Goal: Transaction & Acquisition: Purchase product/service

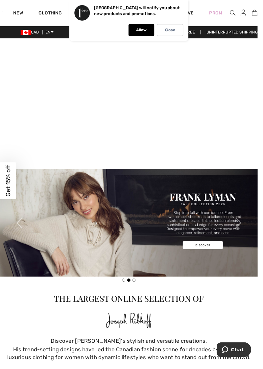
click at [149, 31] on p "Allow" at bounding box center [144, 30] width 11 height 5
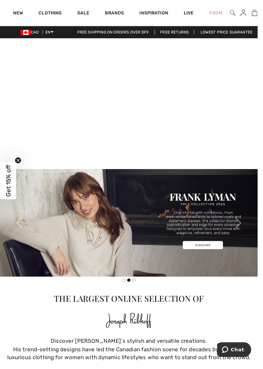
click at [86, 12] on link "Sale" at bounding box center [85, 14] width 12 height 7
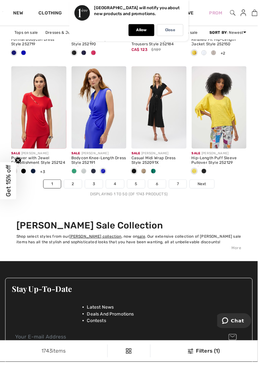
scroll to position [1786, 0]
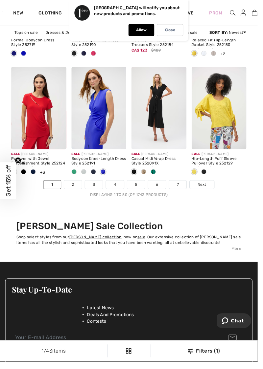
click at [206, 187] on span "Next" at bounding box center [205, 188] width 9 height 6
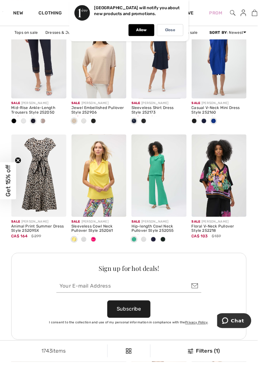
scroll to position [744, 0]
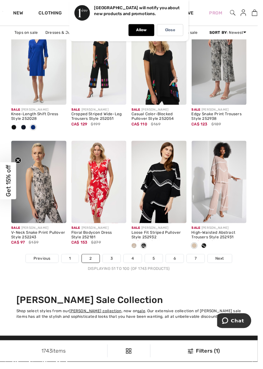
click at [225, 263] on span "Next" at bounding box center [224, 264] width 9 height 6
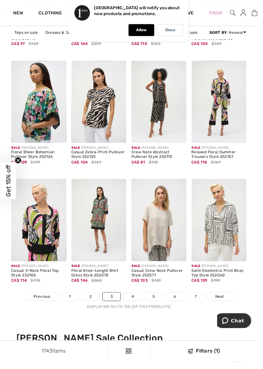
scroll to position [1689, 0]
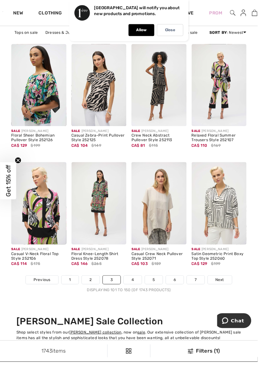
click at [223, 283] on span "Next" at bounding box center [224, 286] width 9 height 6
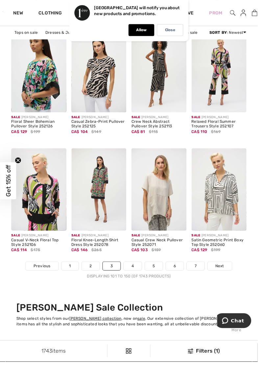
scroll to position [1717, 0]
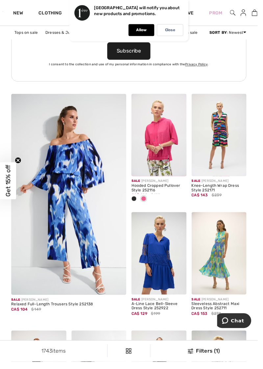
scroll to position [987, 0]
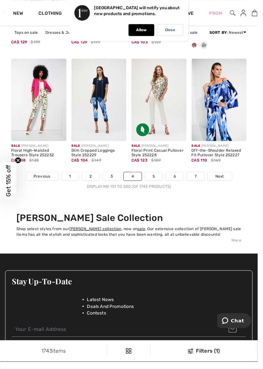
click at [220, 179] on span "Next" at bounding box center [224, 180] width 9 height 6
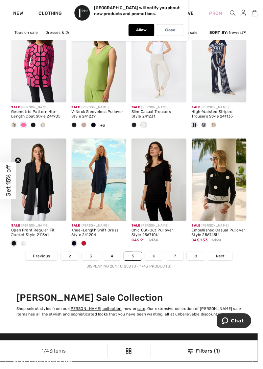
click at [226, 260] on span "Next" at bounding box center [224, 262] width 9 height 6
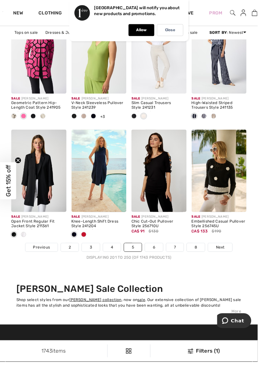
scroll to position [1741, 0]
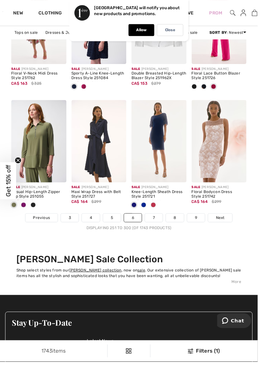
scroll to position [1751, 0]
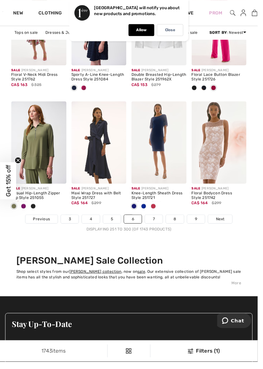
click at [224, 222] on span "Next" at bounding box center [224, 224] width 9 height 6
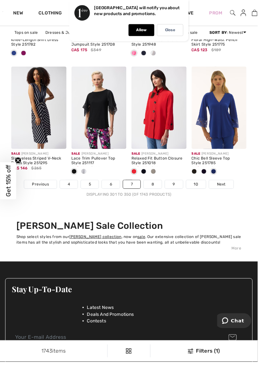
click at [229, 185] on span "Next" at bounding box center [225, 188] width 9 height 6
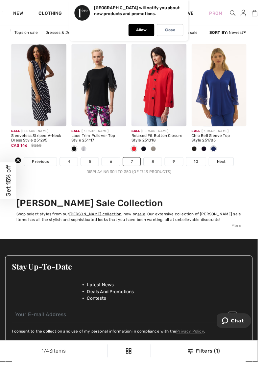
scroll to position [1815, 0]
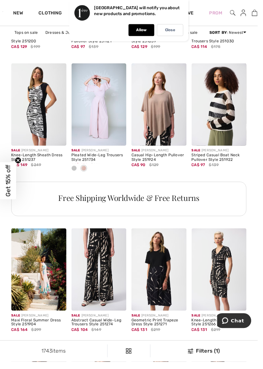
scroll to position [562, 0]
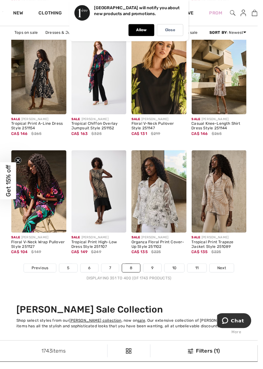
click at [227, 276] on link "Next" at bounding box center [226, 273] width 25 height 9
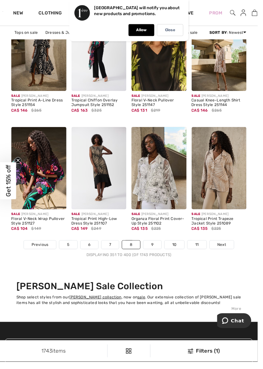
scroll to position [1729, 0]
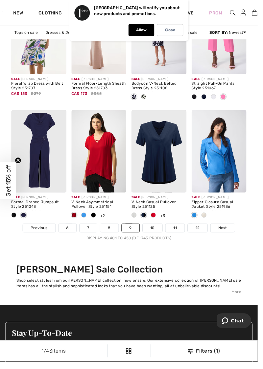
scroll to position [1743, 0]
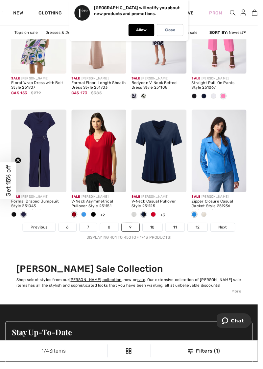
click at [223, 232] on span "Next" at bounding box center [227, 232] width 9 height 6
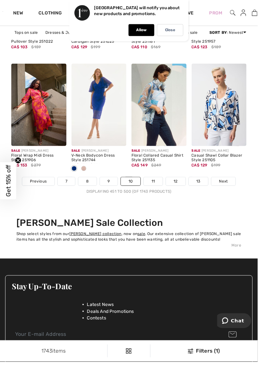
click at [231, 184] on span "Next" at bounding box center [227, 185] width 9 height 6
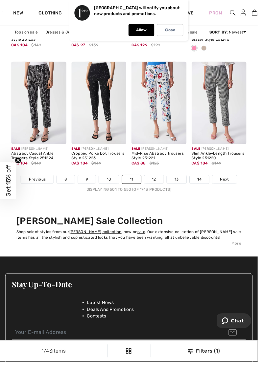
click at [229, 181] on span "Next" at bounding box center [228, 183] width 9 height 6
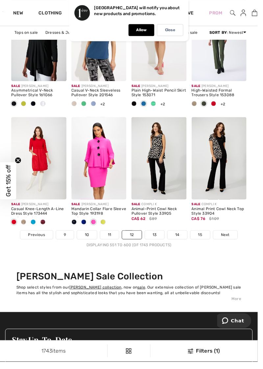
scroll to position [1736, 0]
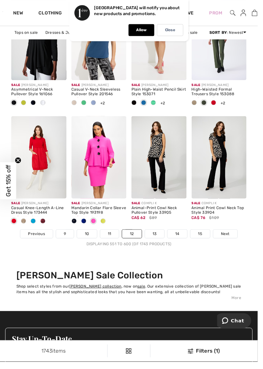
click at [228, 237] on span "Next" at bounding box center [229, 239] width 9 height 6
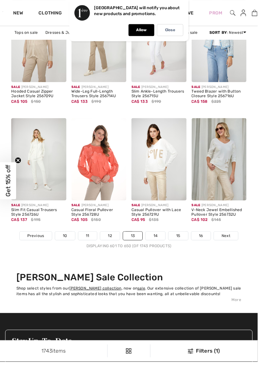
scroll to position [1735, 0]
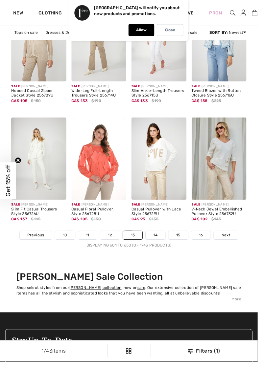
click at [231, 242] on link "Next" at bounding box center [230, 240] width 25 height 9
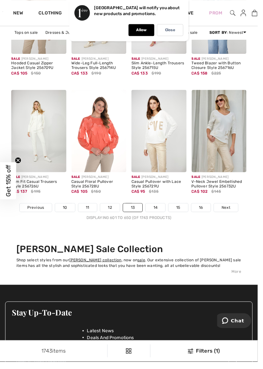
scroll to position [0, 0]
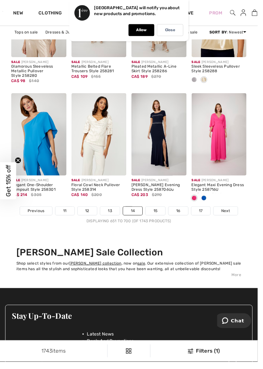
scroll to position [1768, 0]
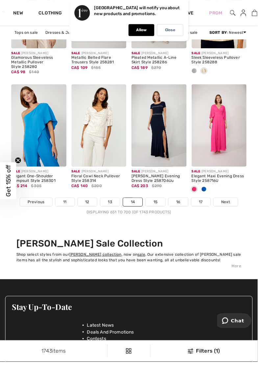
click at [230, 213] on div "Displaying 651 to 700 (of 1743 products)" at bounding box center [131, 216] width 240 height 6
click at [228, 205] on span "Next" at bounding box center [230, 206] width 9 height 6
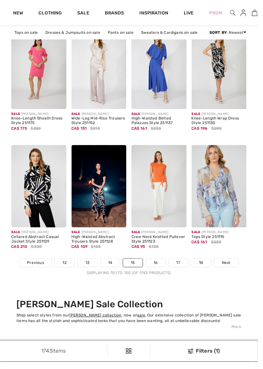
click at [230, 269] on span "Next" at bounding box center [230, 268] width 9 height 6
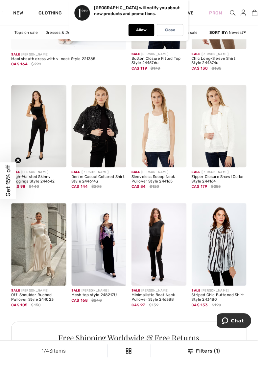
scroll to position [1283, 0]
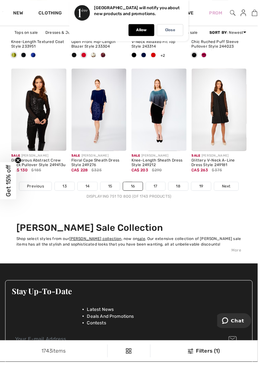
click at [231, 190] on span "Next" at bounding box center [230, 190] width 9 height 6
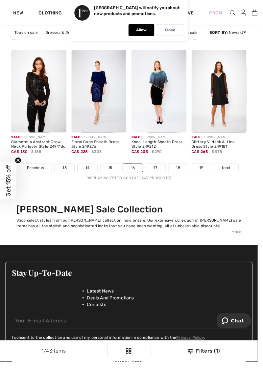
scroll to position [1813, 0]
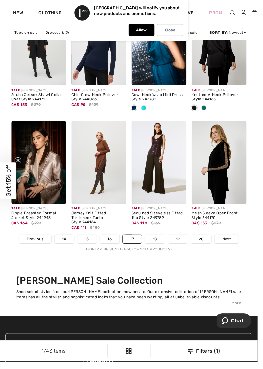
scroll to position [1731, 0]
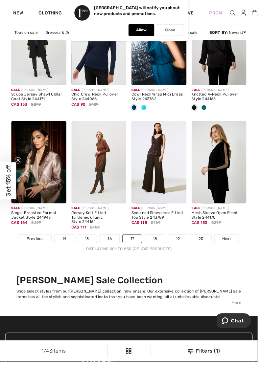
click at [232, 244] on span "Next" at bounding box center [231, 244] width 9 height 6
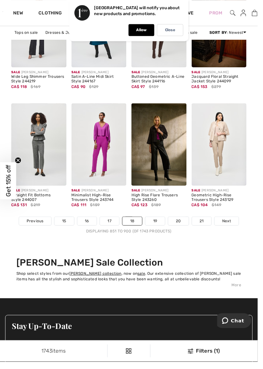
click at [235, 227] on link "Next" at bounding box center [231, 225] width 25 height 9
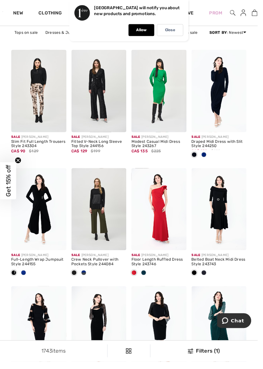
scroll to position [1563, 0]
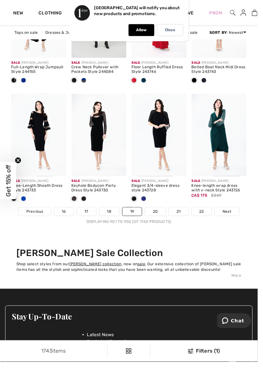
click at [233, 215] on span "Next" at bounding box center [231, 216] width 9 height 6
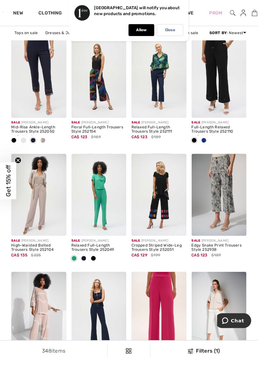
scroll to position [577, 0]
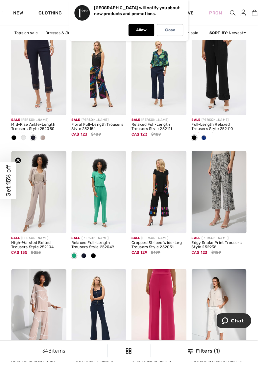
click at [155, 242] on div "Sale [PERSON_NAME]" at bounding box center [162, 243] width 56 height 5
click at [167, 214] on img at bounding box center [162, 196] width 56 height 84
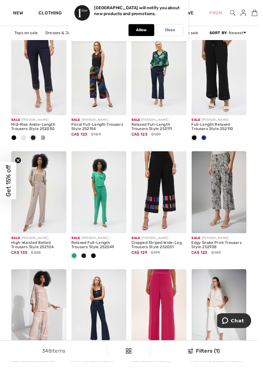
scroll to position [605, 0]
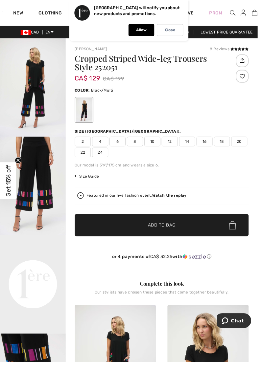
click at [171, 139] on div "Size (CA/US): 2 4 6 8 10 12 14 16 18 20 22 24" at bounding box center [164, 146] width 177 height 30
click at [170, 143] on span "12" at bounding box center [173, 145] width 16 height 10
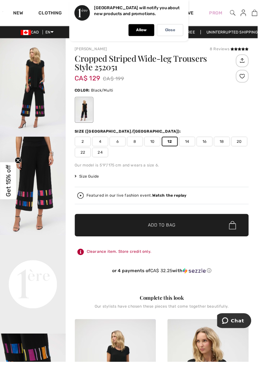
click at [198, 233] on span "✔ Added to Bag Add to Bag" at bounding box center [164, 229] width 177 height 23
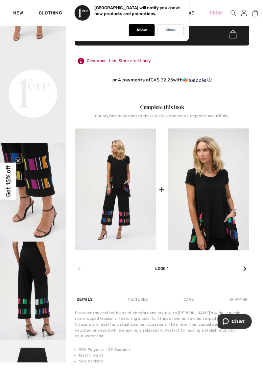
scroll to position [196, 0]
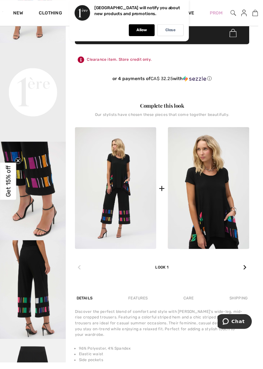
click at [218, 212] on img at bounding box center [212, 191] width 83 height 124
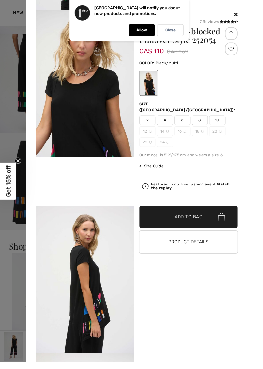
scroll to position [434, 0]
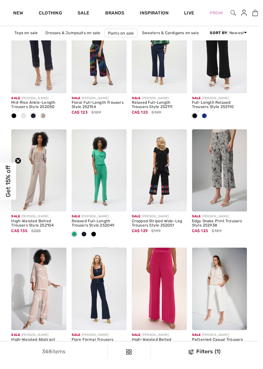
scroll to position [600, 0]
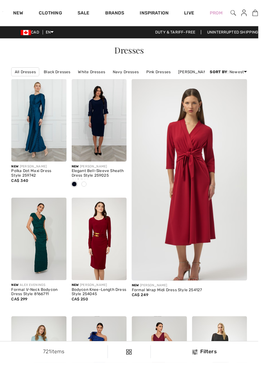
click at [81, 12] on link "Sale" at bounding box center [85, 14] width 12 height 7
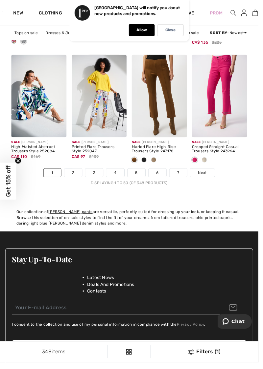
scroll to position [1790, 0]
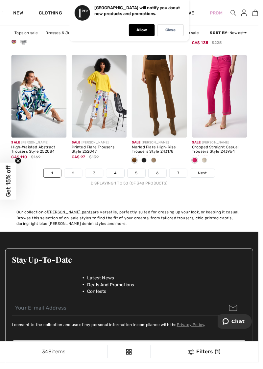
click at [205, 174] on span "Next" at bounding box center [205, 176] width 9 height 6
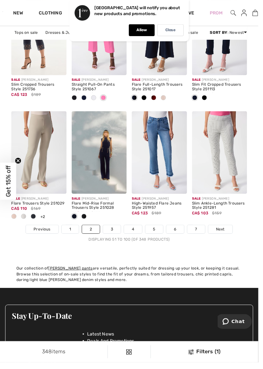
click at [224, 231] on span "Next" at bounding box center [224, 233] width 9 height 6
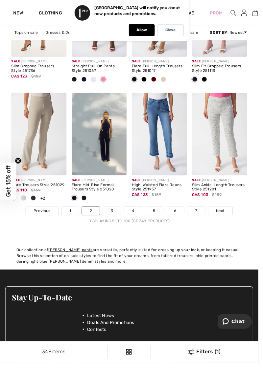
scroll to position [1760, 0]
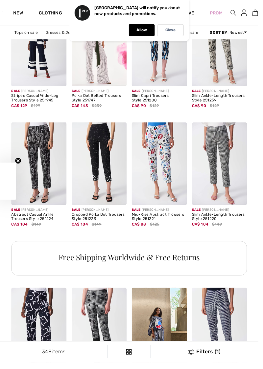
checkbox input "true"
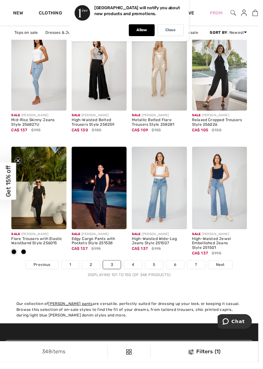
click at [226, 269] on span "Next" at bounding box center [224, 270] width 9 height 6
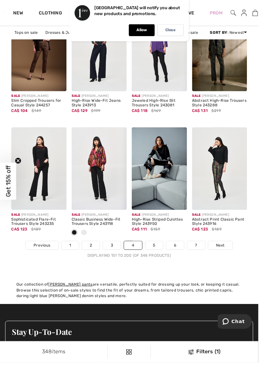
scroll to position [1713, 0]
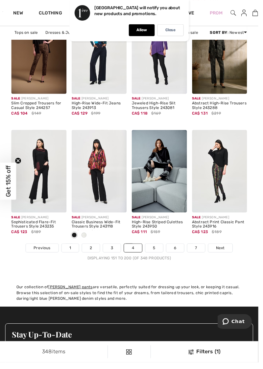
click at [229, 252] on link "Next" at bounding box center [224, 252] width 25 height 9
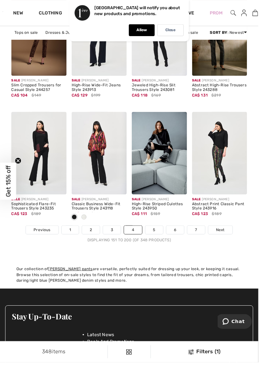
scroll to position [1741, 0]
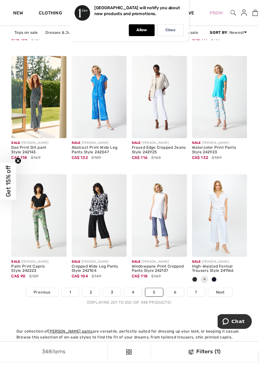
scroll to position [1669, 0]
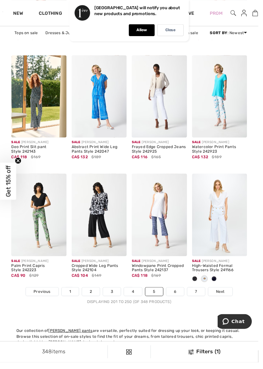
click at [223, 297] on span "Next" at bounding box center [224, 297] width 9 height 6
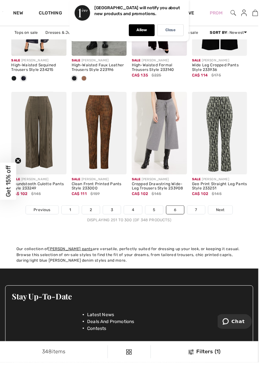
click at [230, 214] on link "Next" at bounding box center [224, 213] width 25 height 9
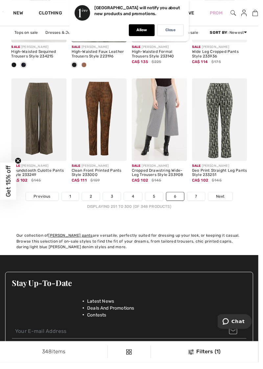
scroll to position [1780, 0]
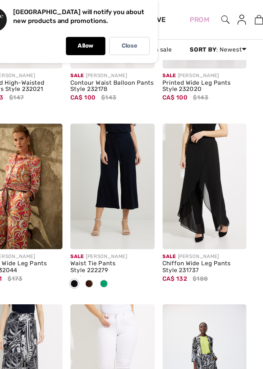
scroll to position [643, 0]
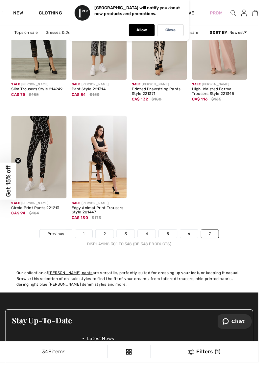
click at [212, 237] on link "7" at bounding box center [214, 238] width 18 height 9
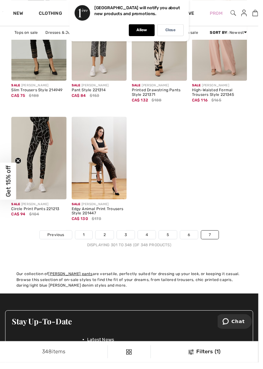
scroll to position [1726, 0]
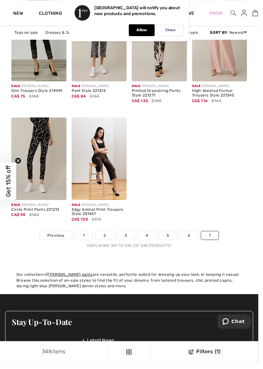
click at [212, 238] on link "7" at bounding box center [214, 239] width 18 height 9
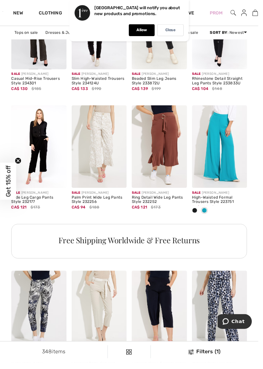
scroll to position [300, 0]
